Goal: Task Accomplishment & Management: Use online tool/utility

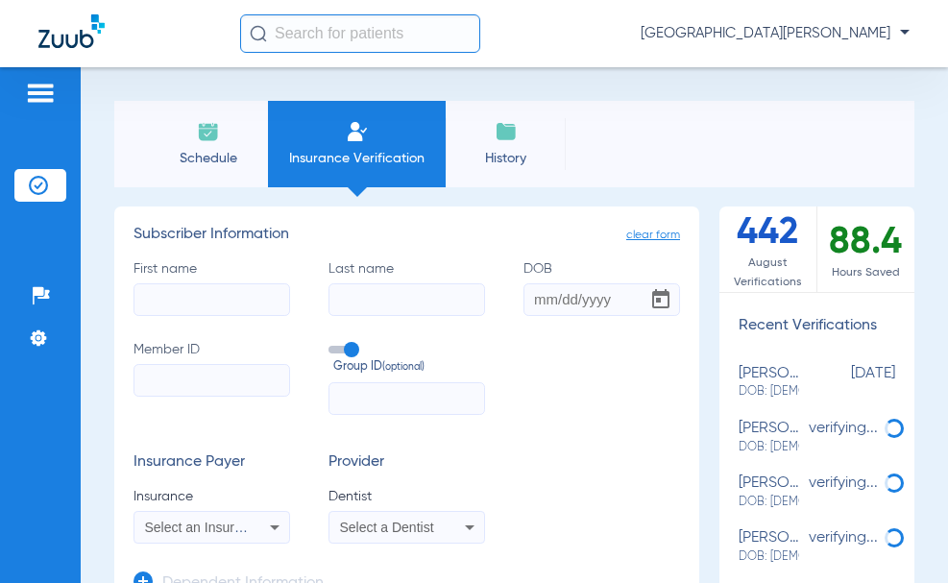
drag, startPoint x: 273, startPoint y: 135, endPoint x: 257, endPoint y: 146, distance: 18.6
click at [270, 137] on li "Insurance Verification" at bounding box center [357, 144] width 178 height 86
click at [212, 153] on span "Schedule" at bounding box center [207, 158] width 91 height 19
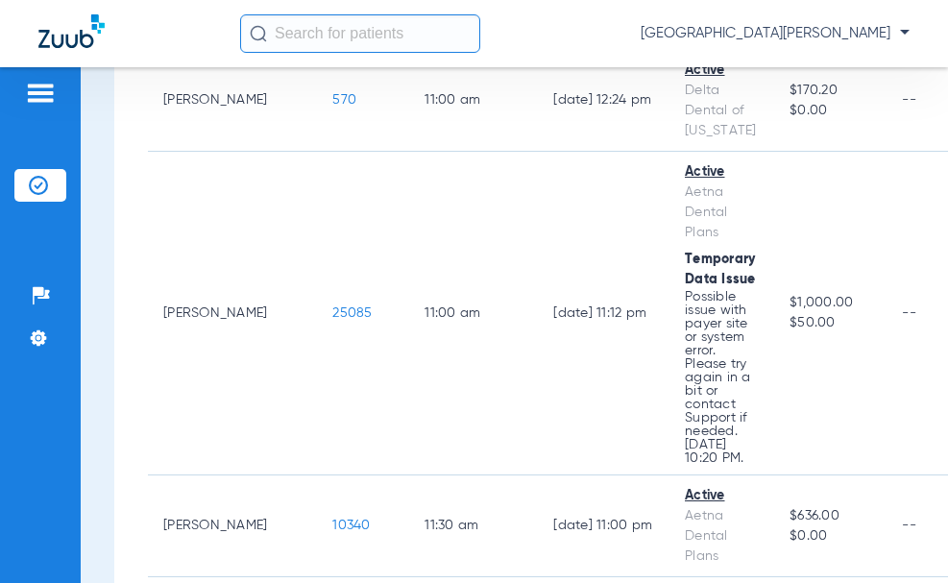
scroll to position [1921, 0]
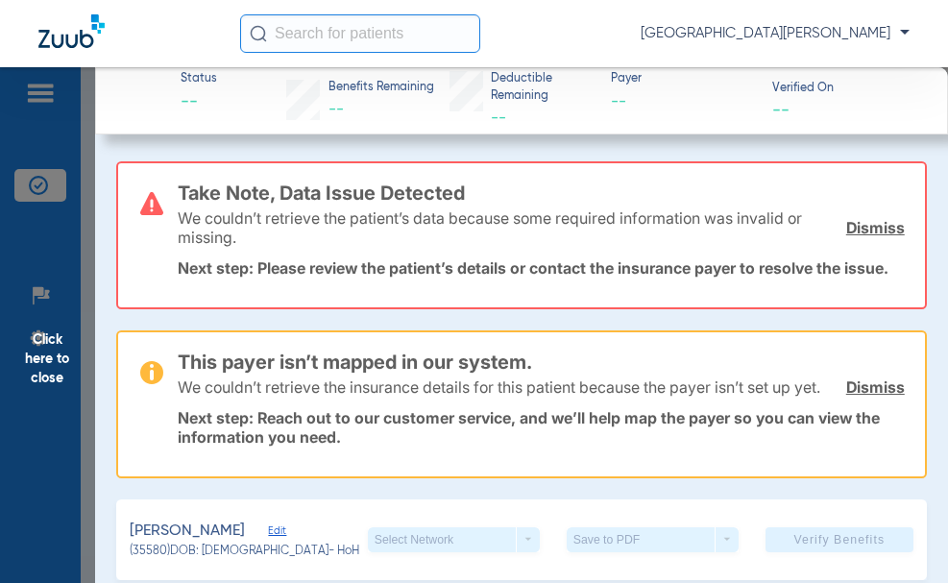
click at [846, 397] on link "Dismiss" at bounding box center [875, 386] width 59 height 19
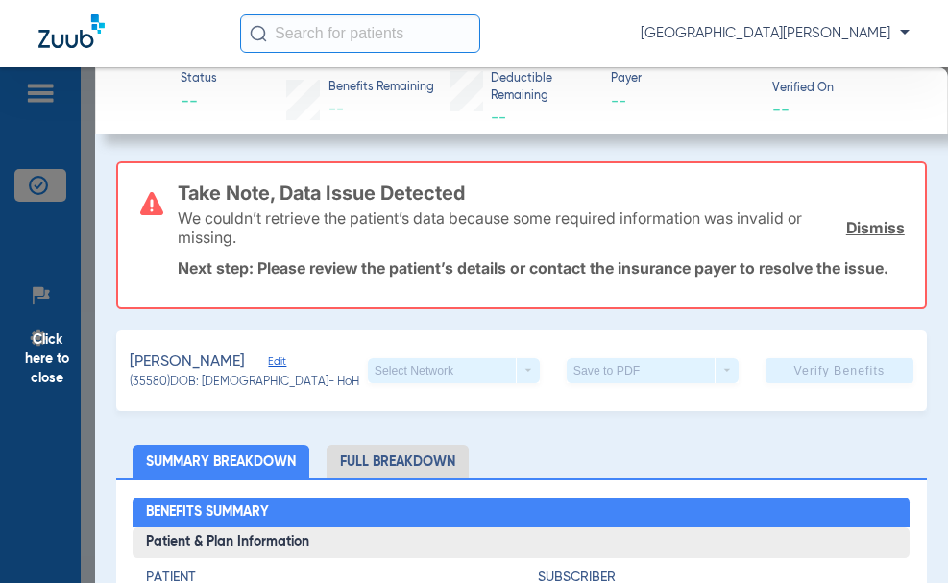
click at [864, 243] on div "We couldn’t retrieve the patient’s data because some required information was i…" at bounding box center [541, 227] width 727 height 69
click at [864, 230] on link "Dismiss" at bounding box center [875, 227] width 59 height 19
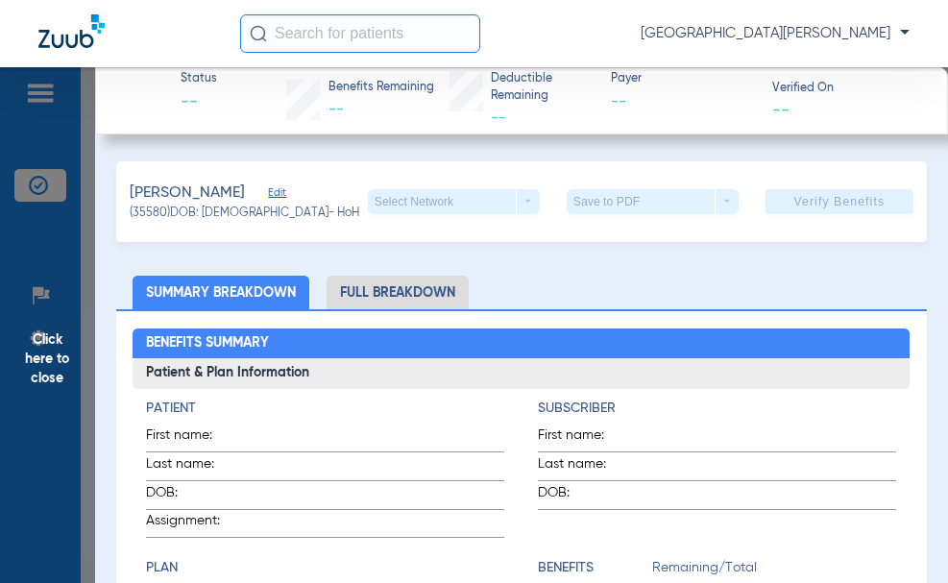
click at [285, 186] on span "Edit" at bounding box center [276, 195] width 17 height 18
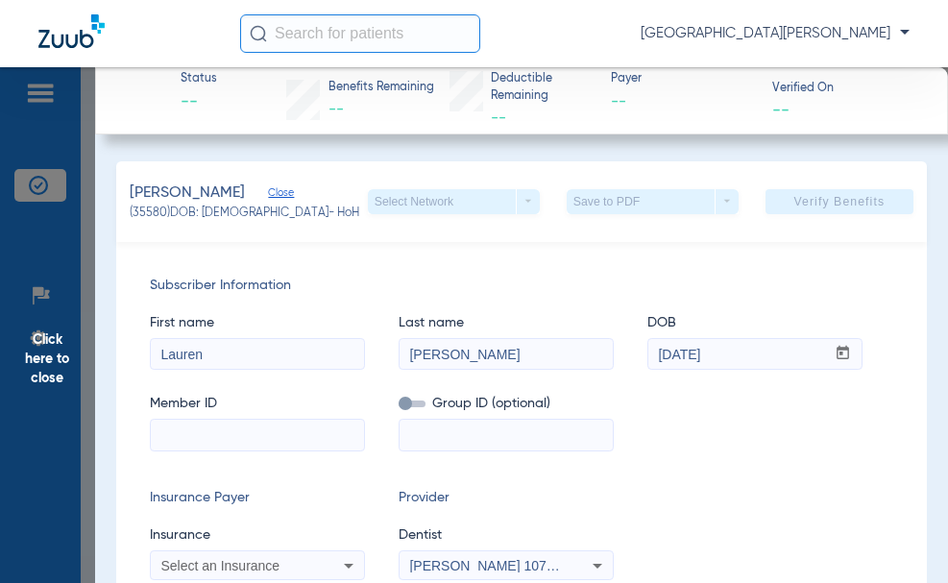
scroll to position [192, 0]
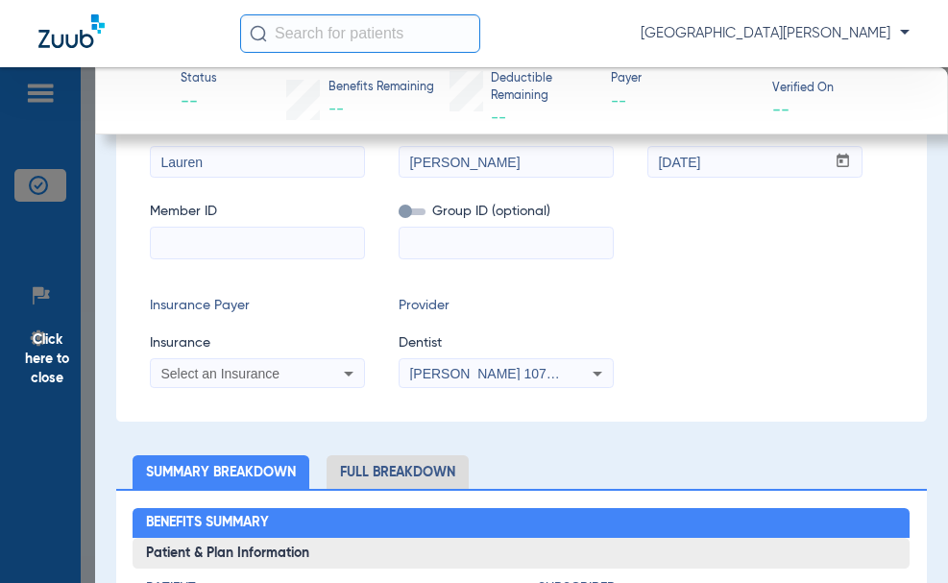
click at [336, 367] on div "Select an Insurance" at bounding box center [257, 373] width 213 height 23
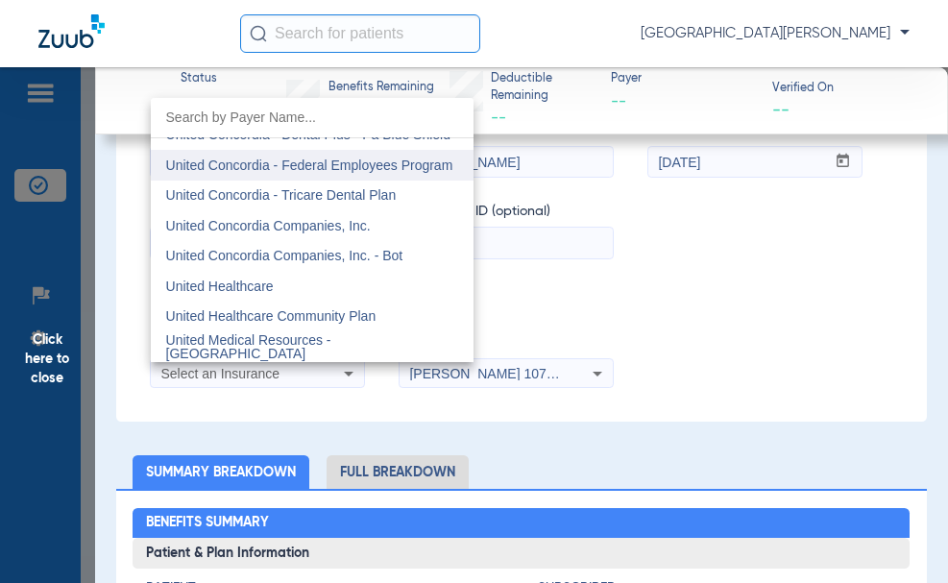
scroll to position [11428, 0]
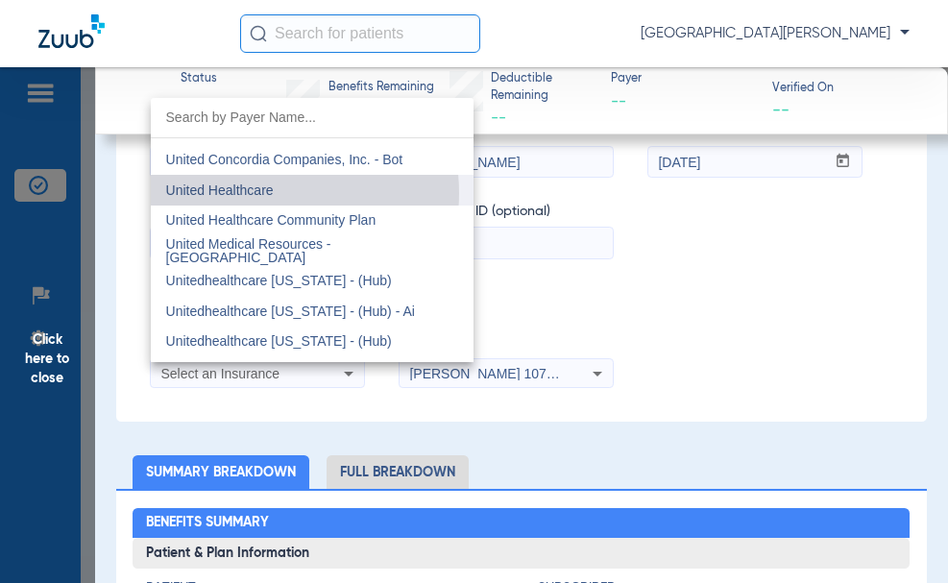
click at [270, 193] on span "United Healthcare" at bounding box center [220, 189] width 108 height 15
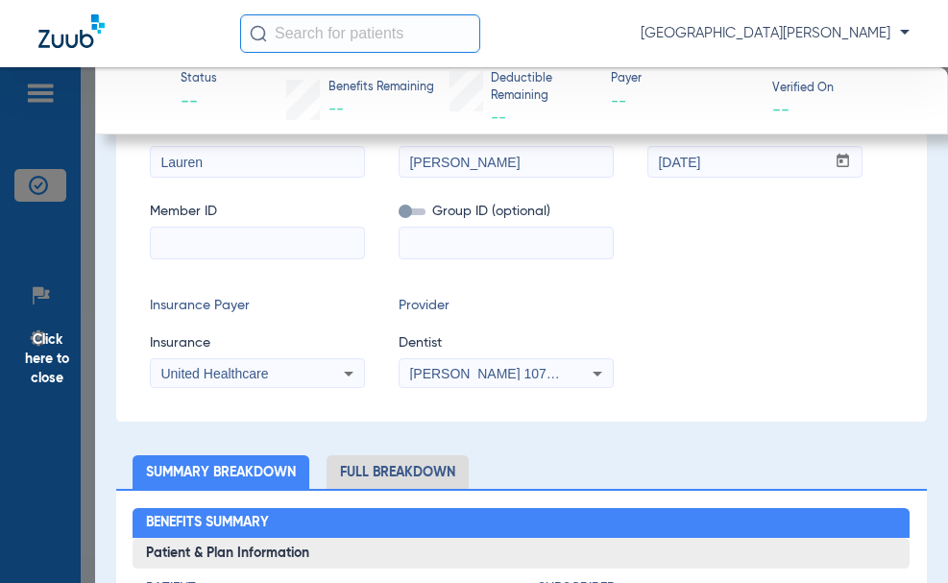
click at [205, 237] on input at bounding box center [257, 243] width 213 height 31
type input "981428173"
drag, startPoint x: 484, startPoint y: 236, endPoint x: 472, endPoint y: 240, distance: 12.1
click at [484, 237] on input at bounding box center [505, 243] width 213 height 31
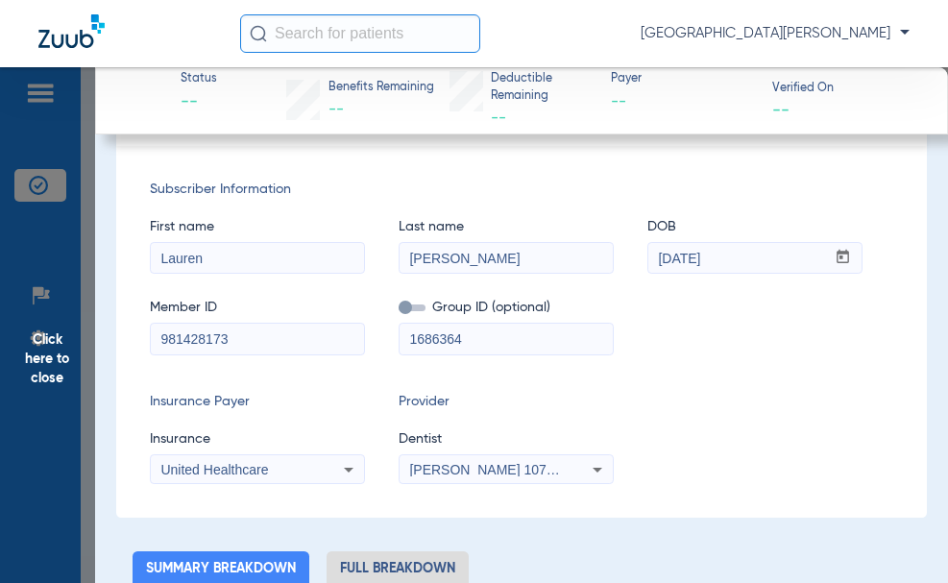
scroll to position [0, 0]
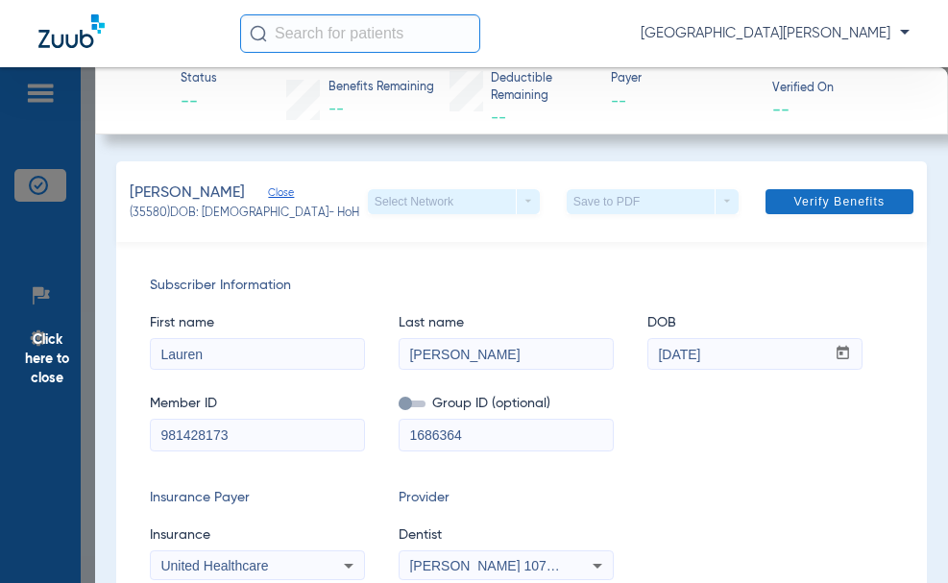
type input "1686364"
click at [837, 194] on span "Verify Benefits" at bounding box center [838, 201] width 91 height 15
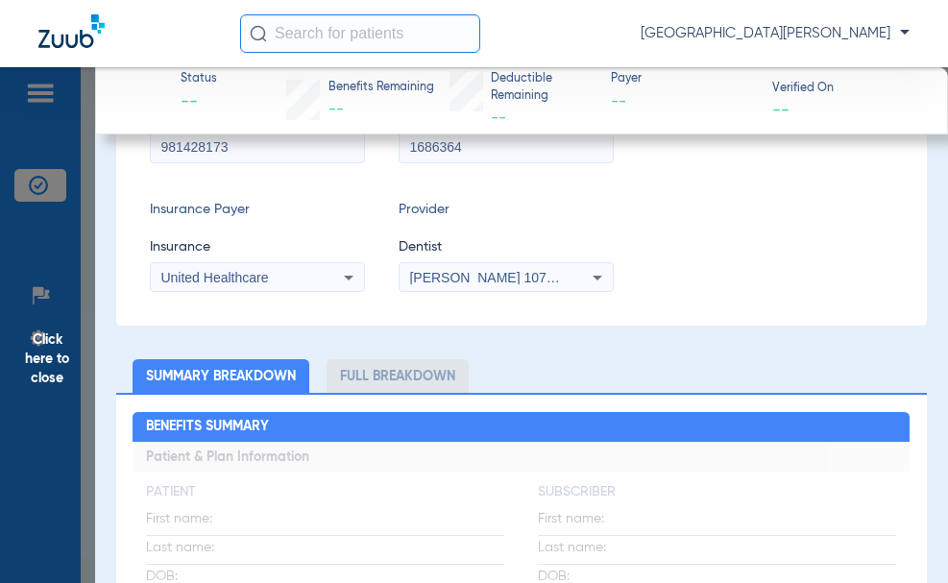
scroll to position [672, 0]
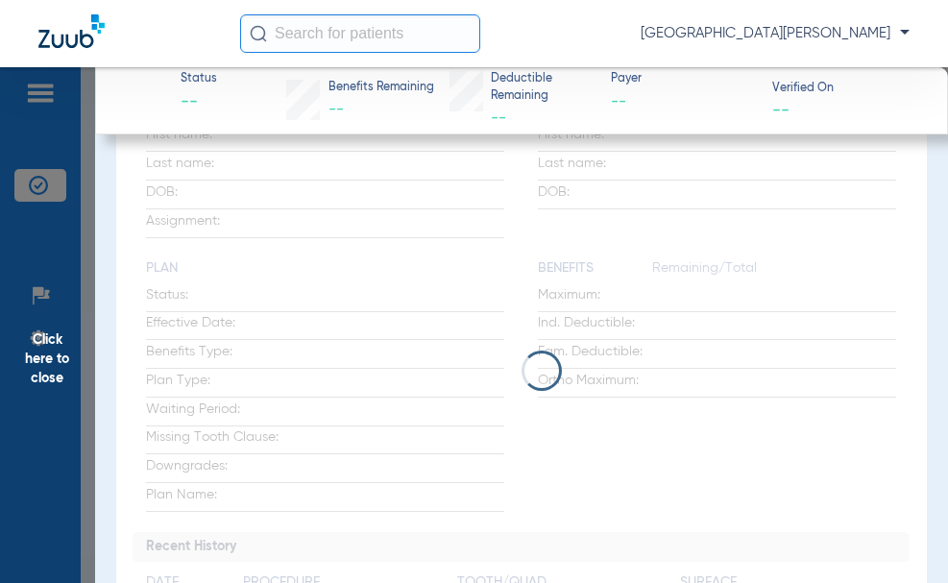
click at [70, 379] on span "Click here to close" at bounding box center [47, 358] width 95 height 583
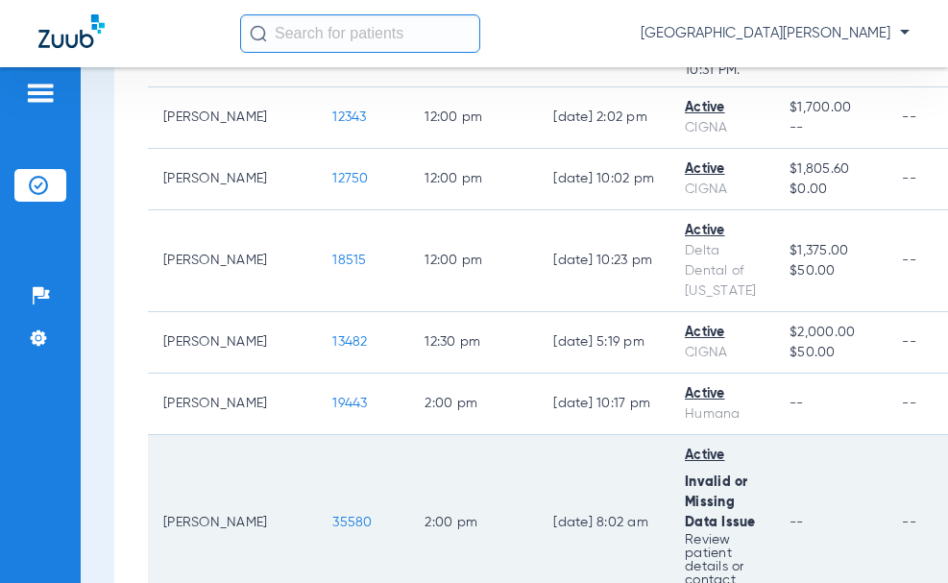
scroll to position [2209, 0]
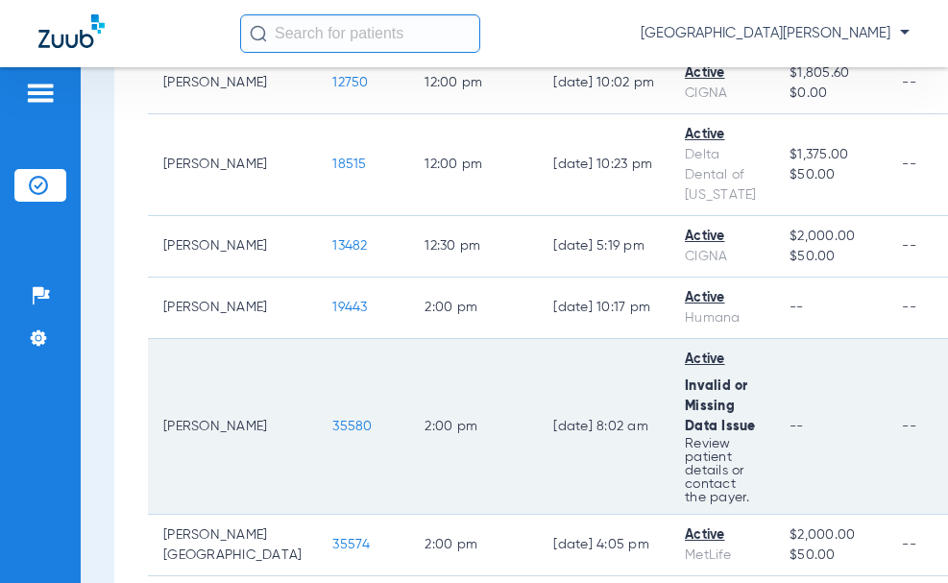
click at [332, 420] on span "35580" at bounding box center [351, 426] width 39 height 13
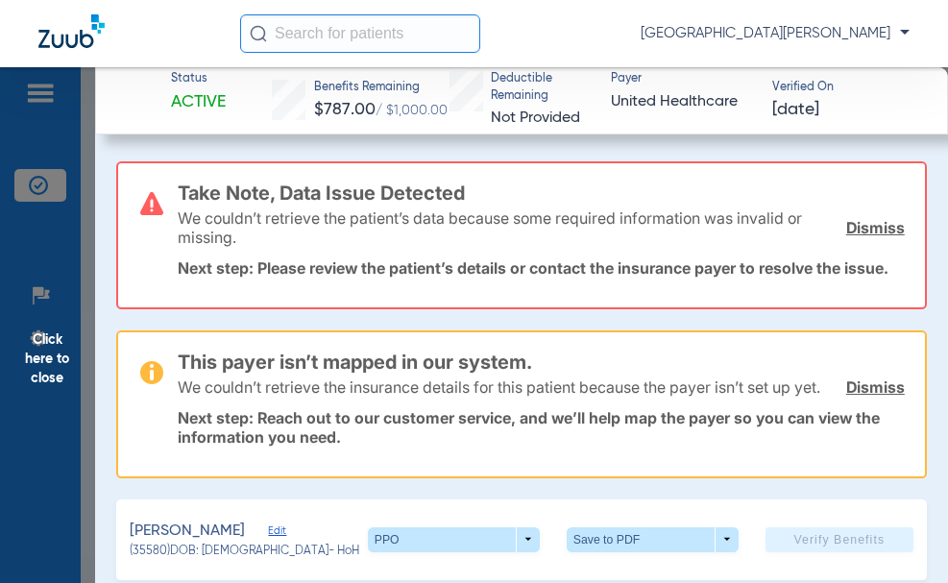
click at [861, 223] on link "Dismiss" at bounding box center [875, 227] width 59 height 19
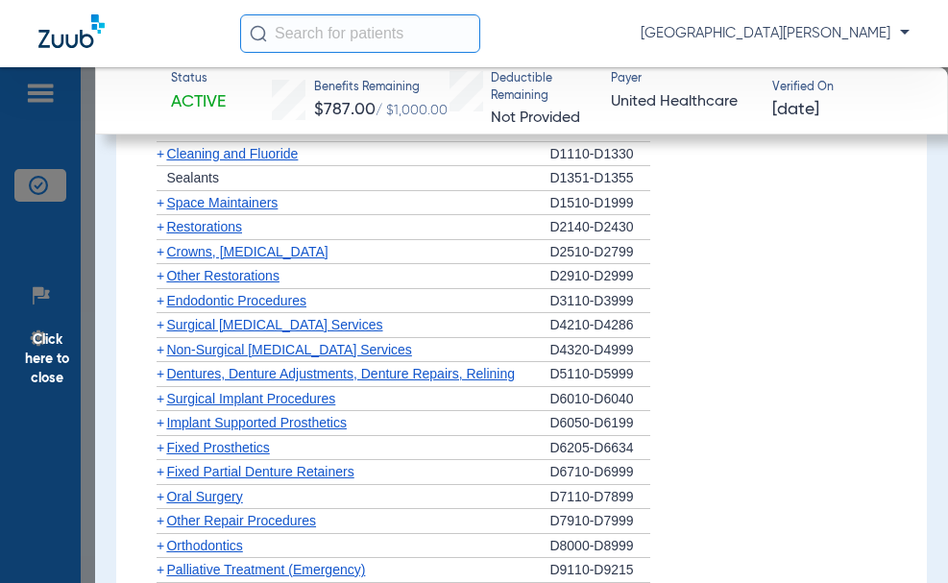
scroll to position [2617, 0]
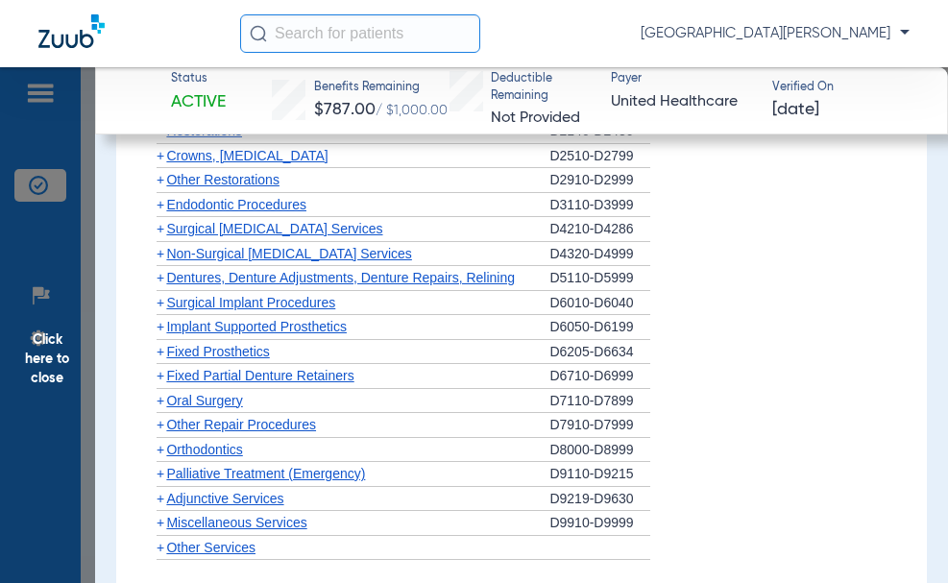
click at [239, 457] on span "Orthodontics" at bounding box center [204, 449] width 76 height 15
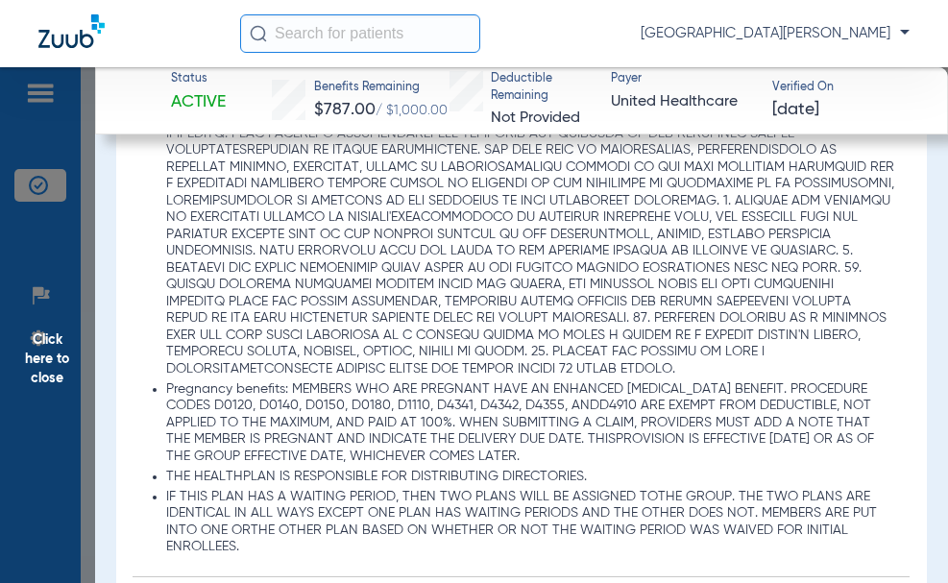
scroll to position [1330, 0]
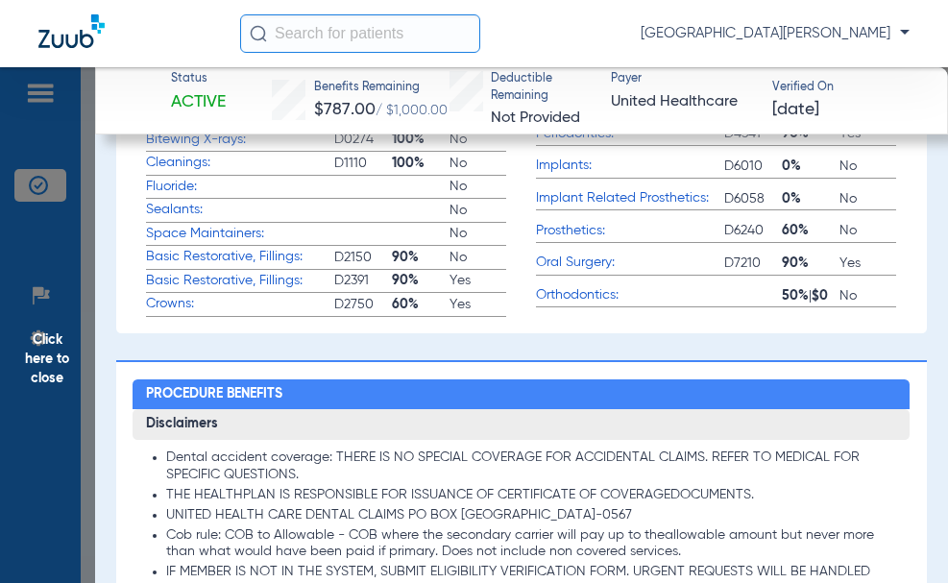
click at [563, 273] on span "Oral Surgery:" at bounding box center [630, 263] width 188 height 20
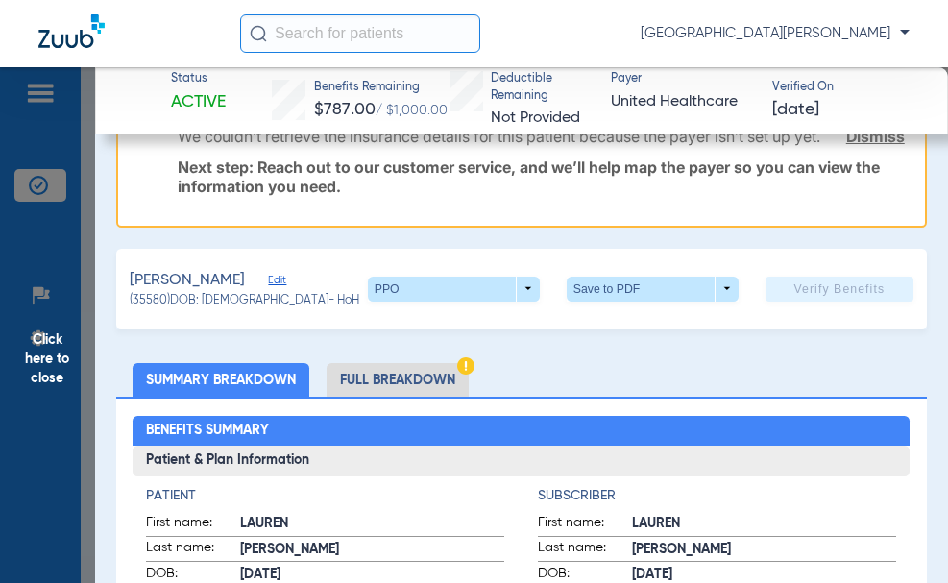
scroll to position [0, 0]
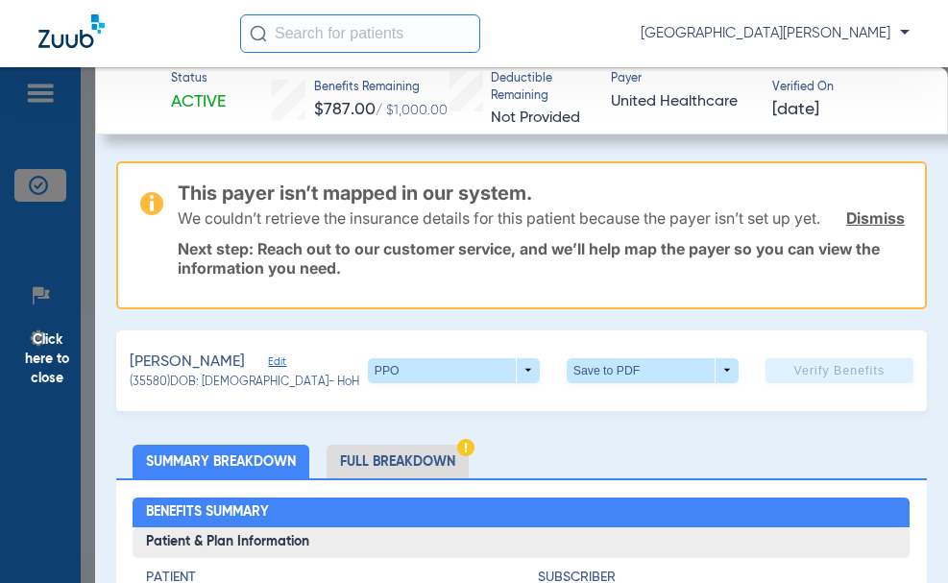
click at [357, 478] on li "Full Breakdown" at bounding box center [398, 462] width 142 height 34
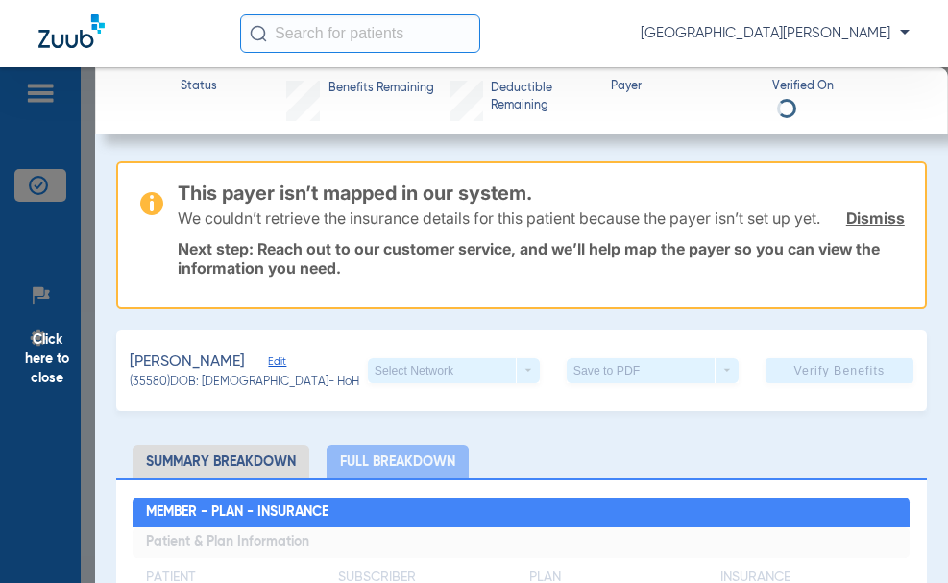
click at [846, 224] on link "Dismiss" at bounding box center [875, 217] width 59 height 19
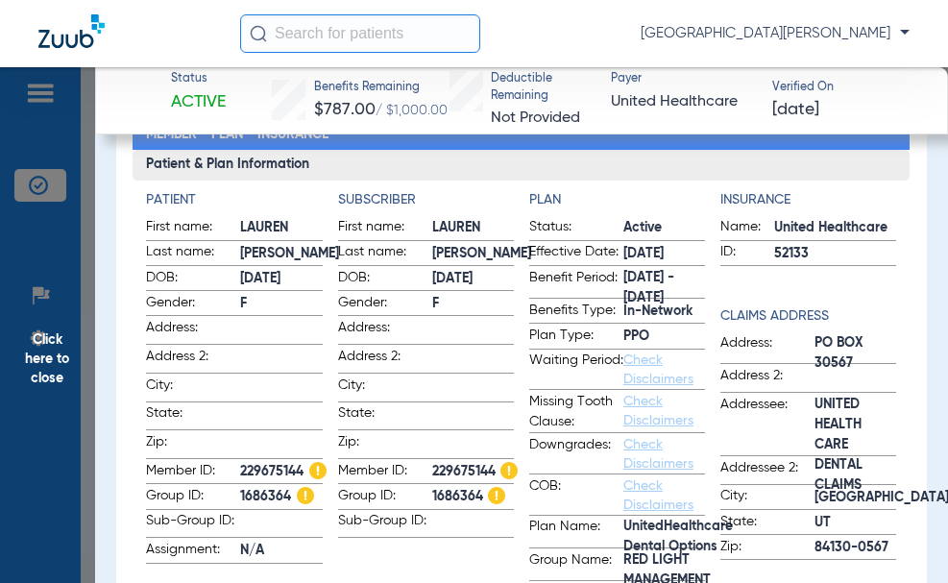
scroll to position [569, 0]
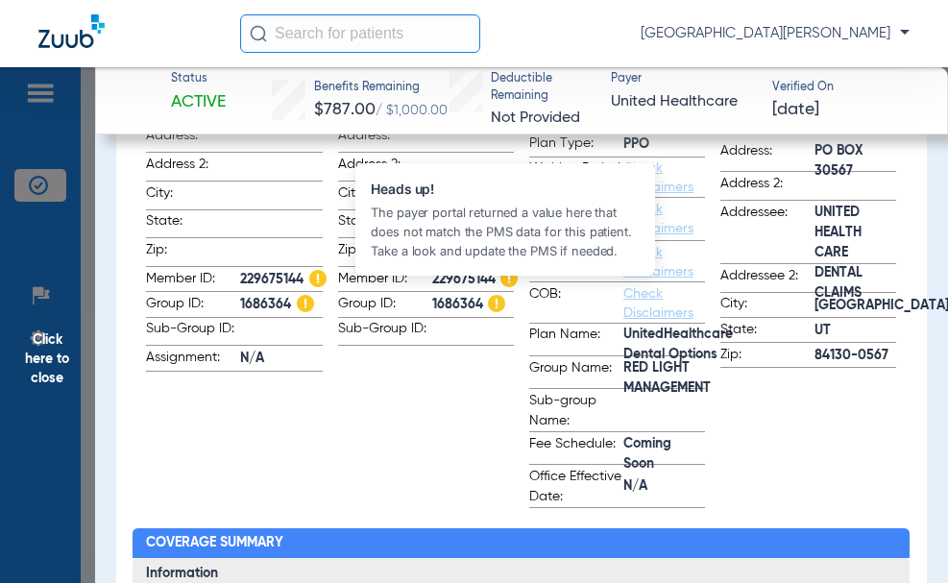
click at [510, 287] on img at bounding box center [508, 278] width 17 height 17
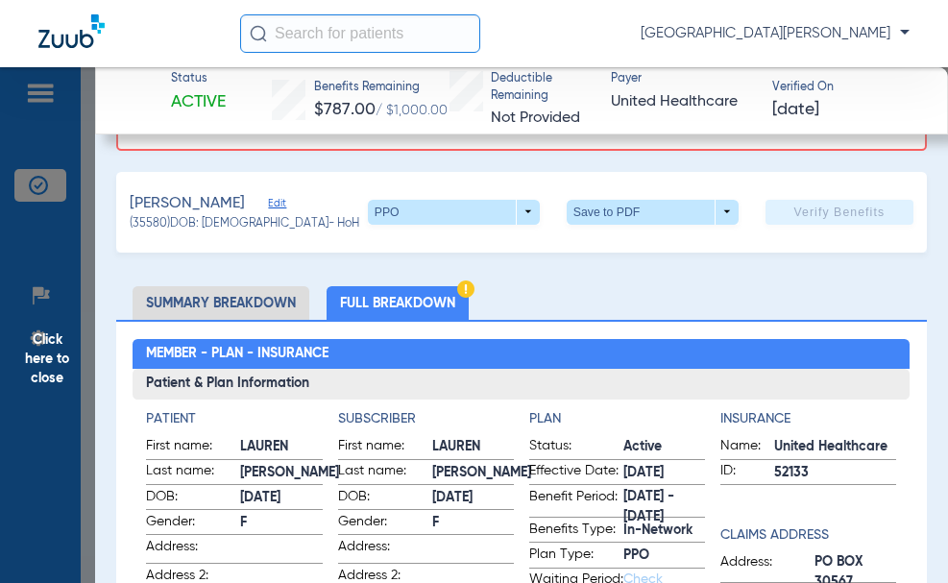
scroll to position [62, 0]
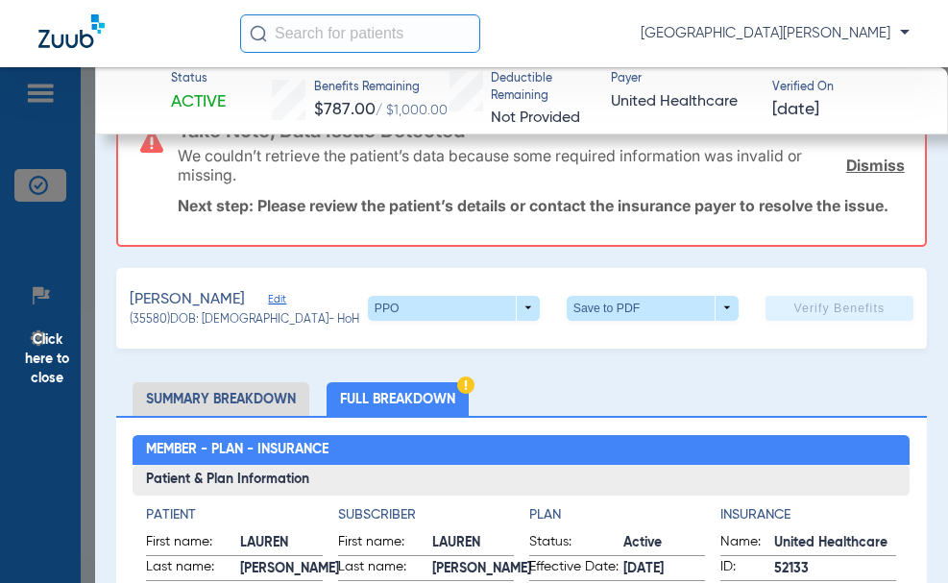
click at [416, 416] on li "Full Breakdown" at bounding box center [398, 399] width 142 height 34
click at [846, 170] on link "Dismiss" at bounding box center [875, 165] width 59 height 19
